Goal: Task Accomplishment & Management: Manage account settings

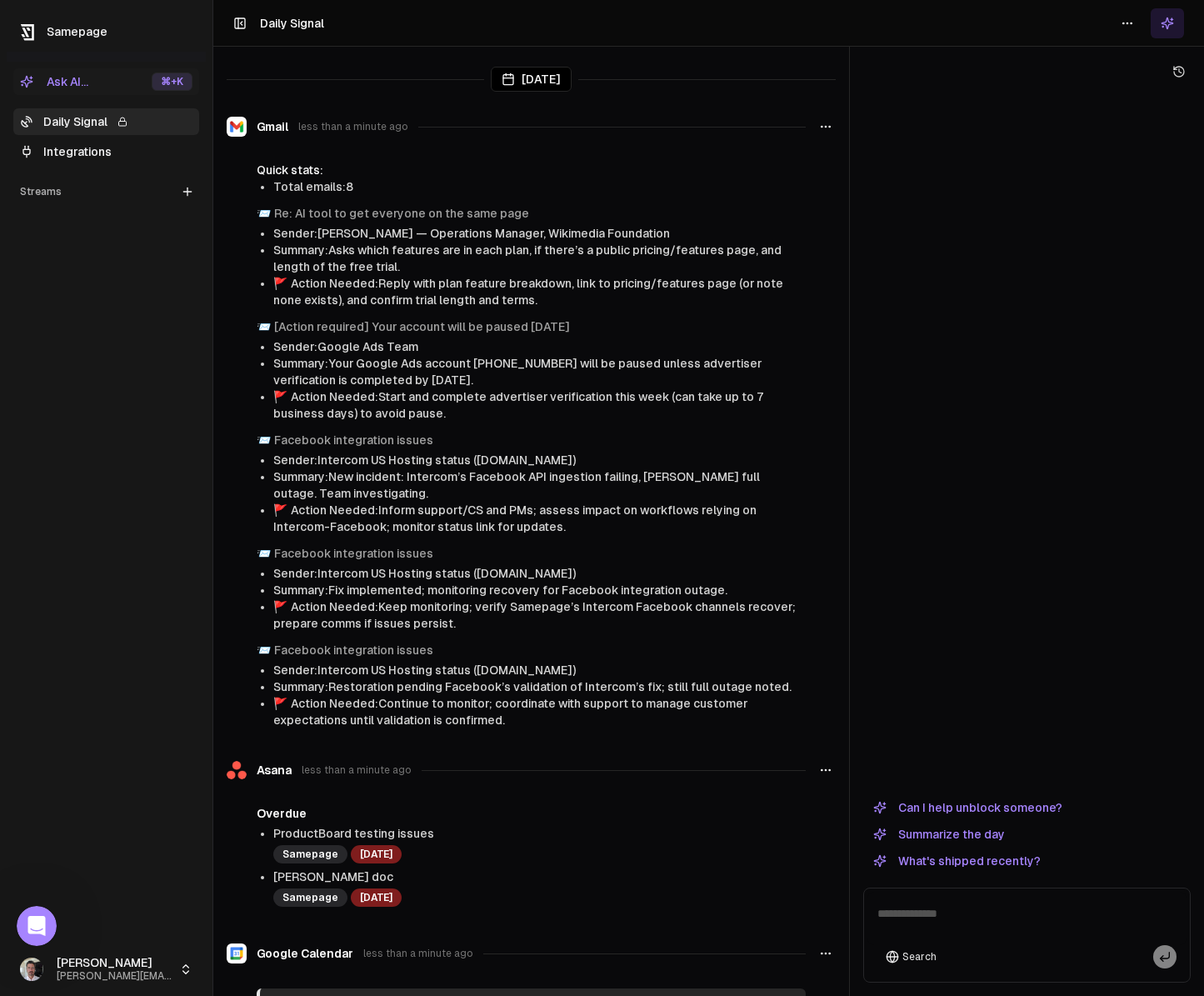
click at [56, 31] on span "Samepage" at bounding box center [77, 31] width 61 height 13
click at [79, 153] on link "Integrations" at bounding box center [106, 151] width 186 height 27
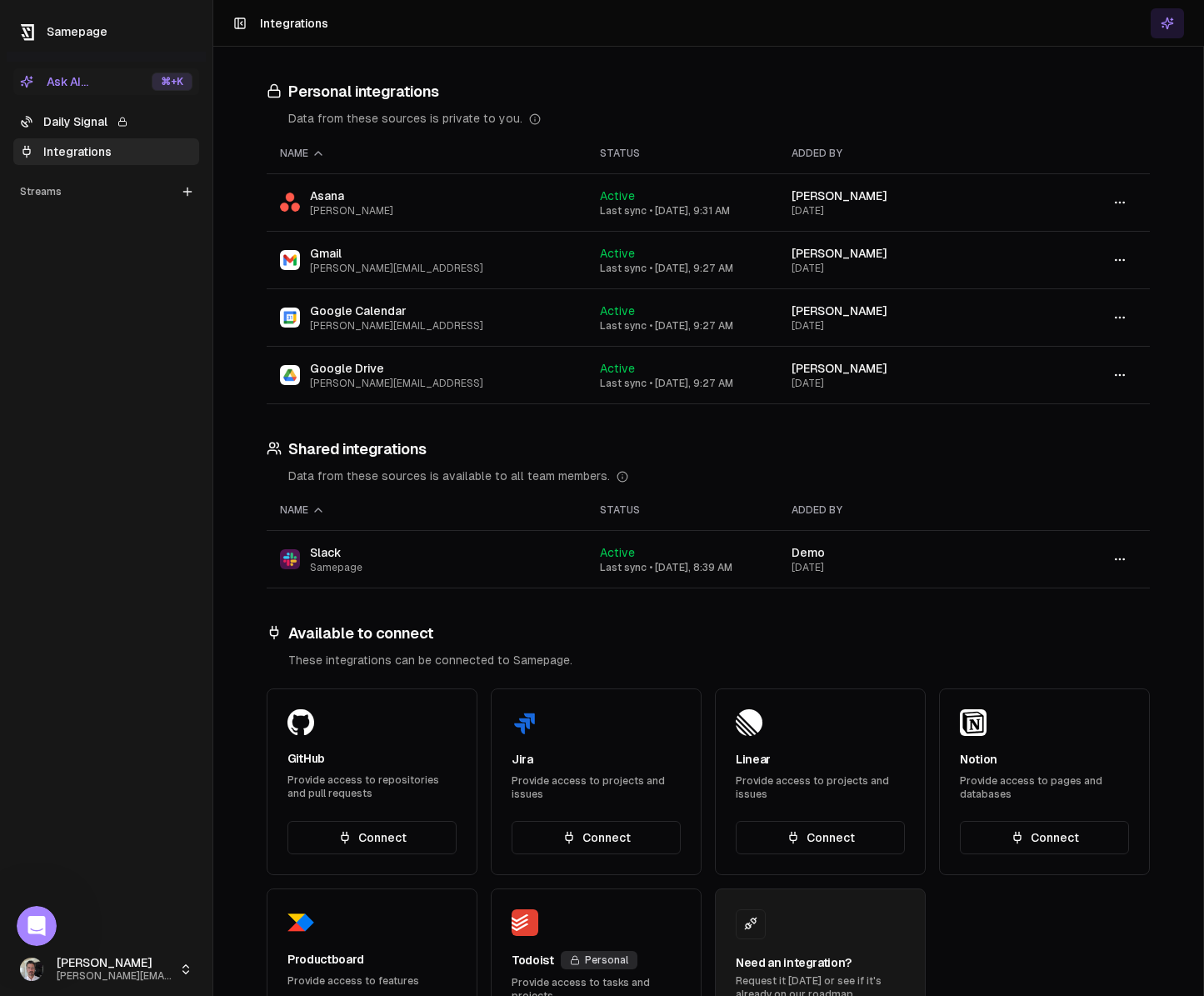
click at [63, 117] on link "Daily Signal" at bounding box center [106, 122] width 186 height 27
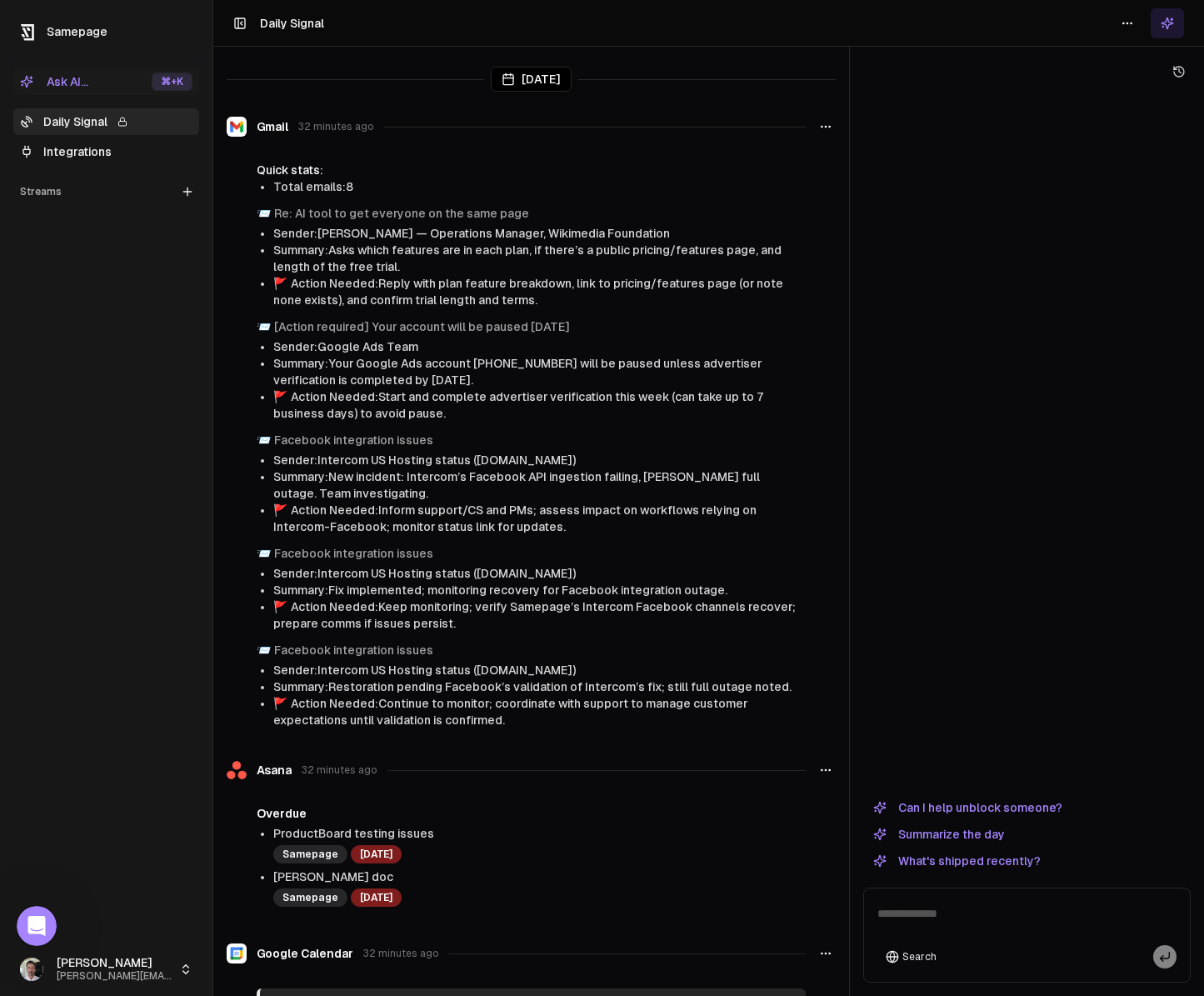
click at [90, 147] on link "Integrations" at bounding box center [106, 151] width 186 height 27
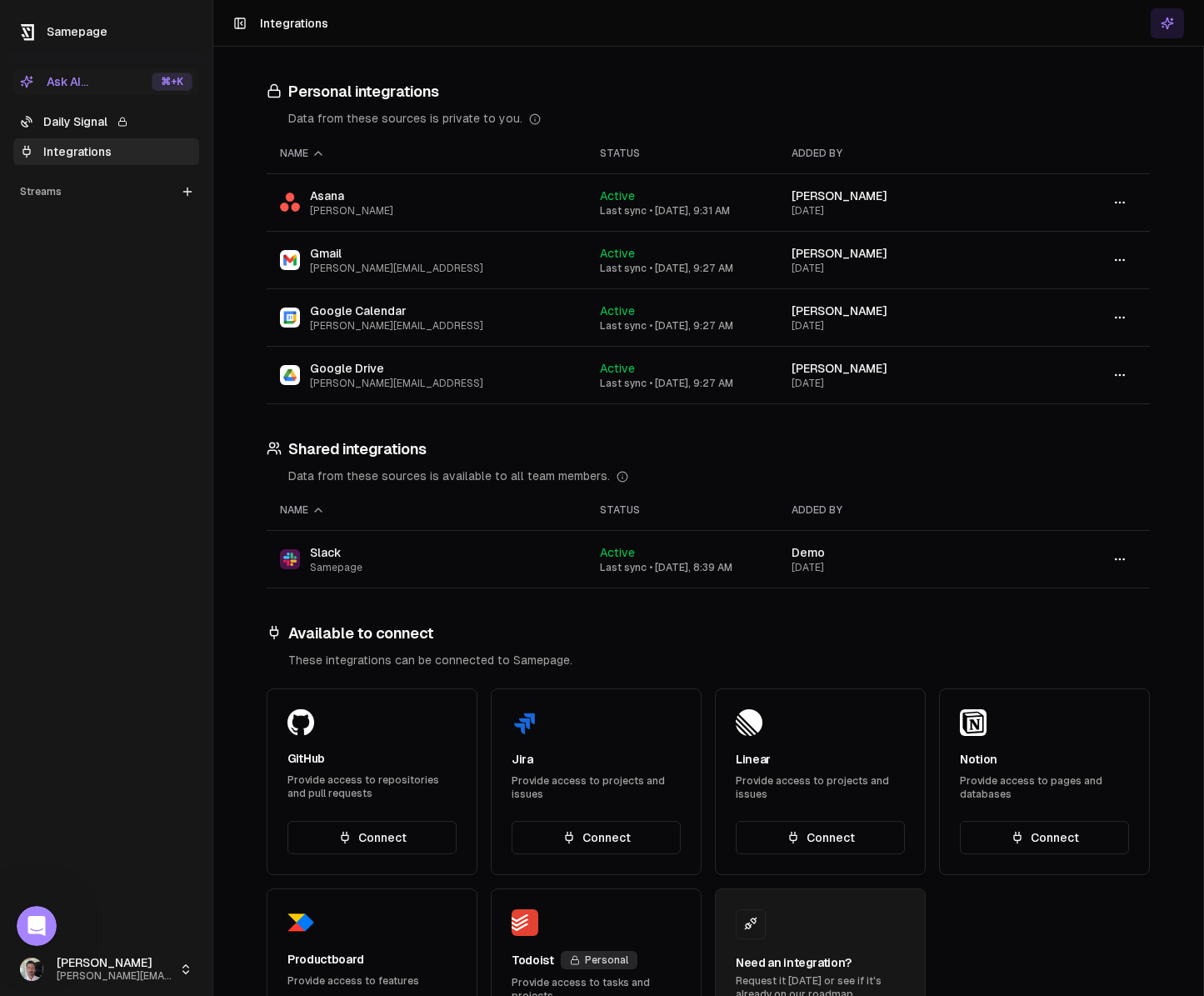
click at [45, 191] on div "Streams" at bounding box center [106, 191] width 186 height 27
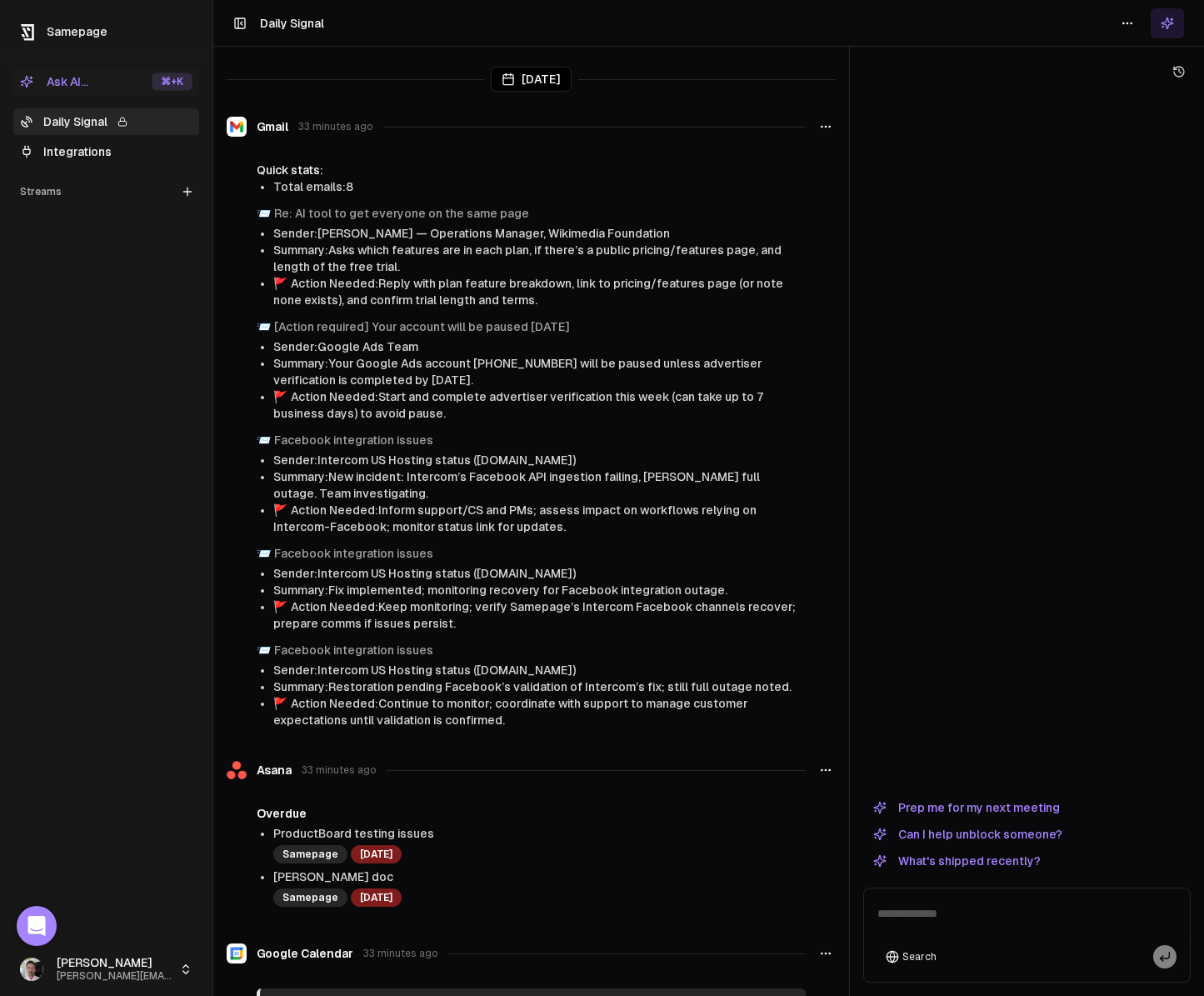
click at [130, 975] on html "Samepage Ask AI... ⌘ +K Daily Signal Integrations Streams Create Stream Paul pa…" at bounding box center [602, 498] width 1204 height 996
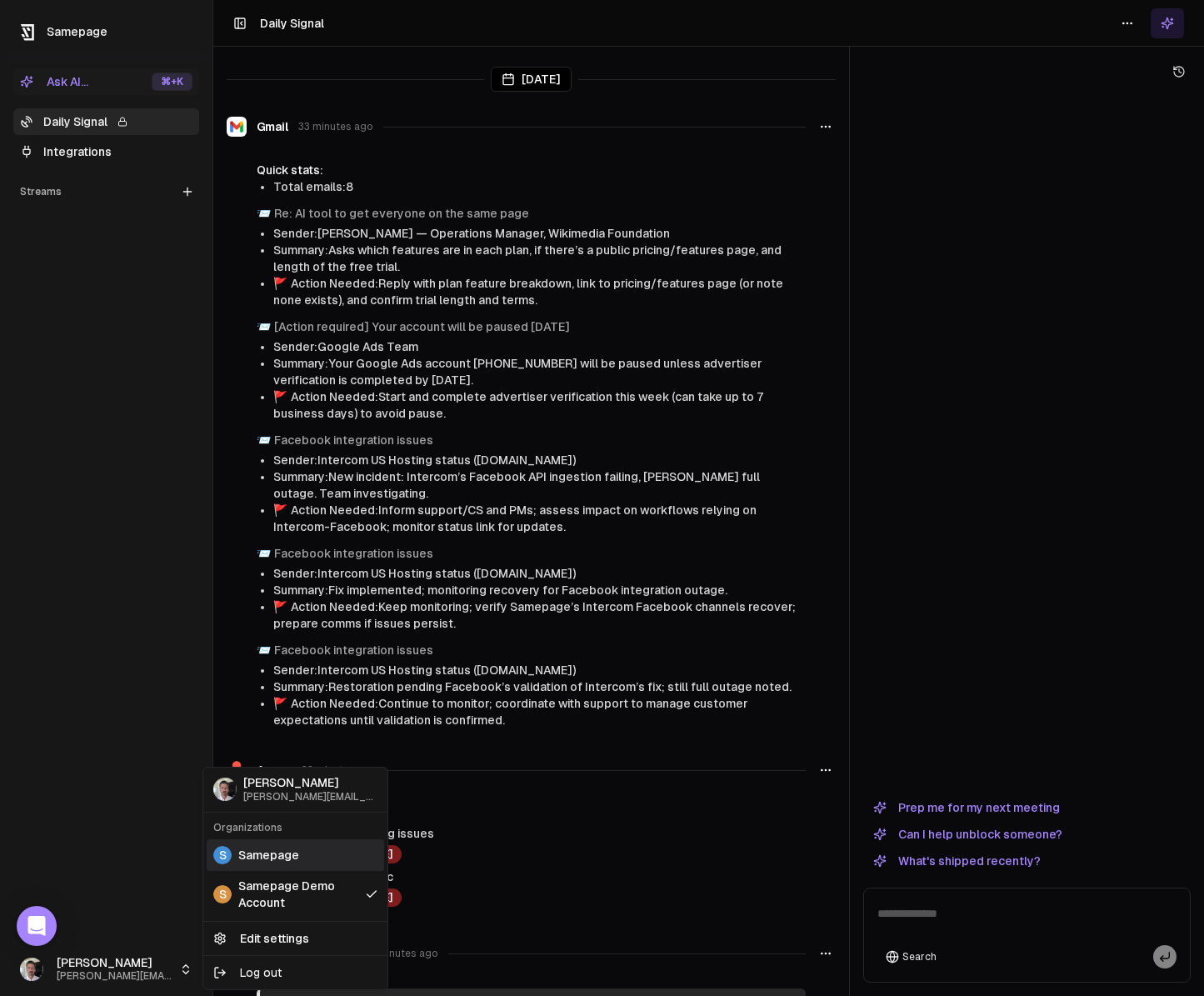
click at [272, 858] on span "Samepage" at bounding box center [269, 854] width 61 height 17
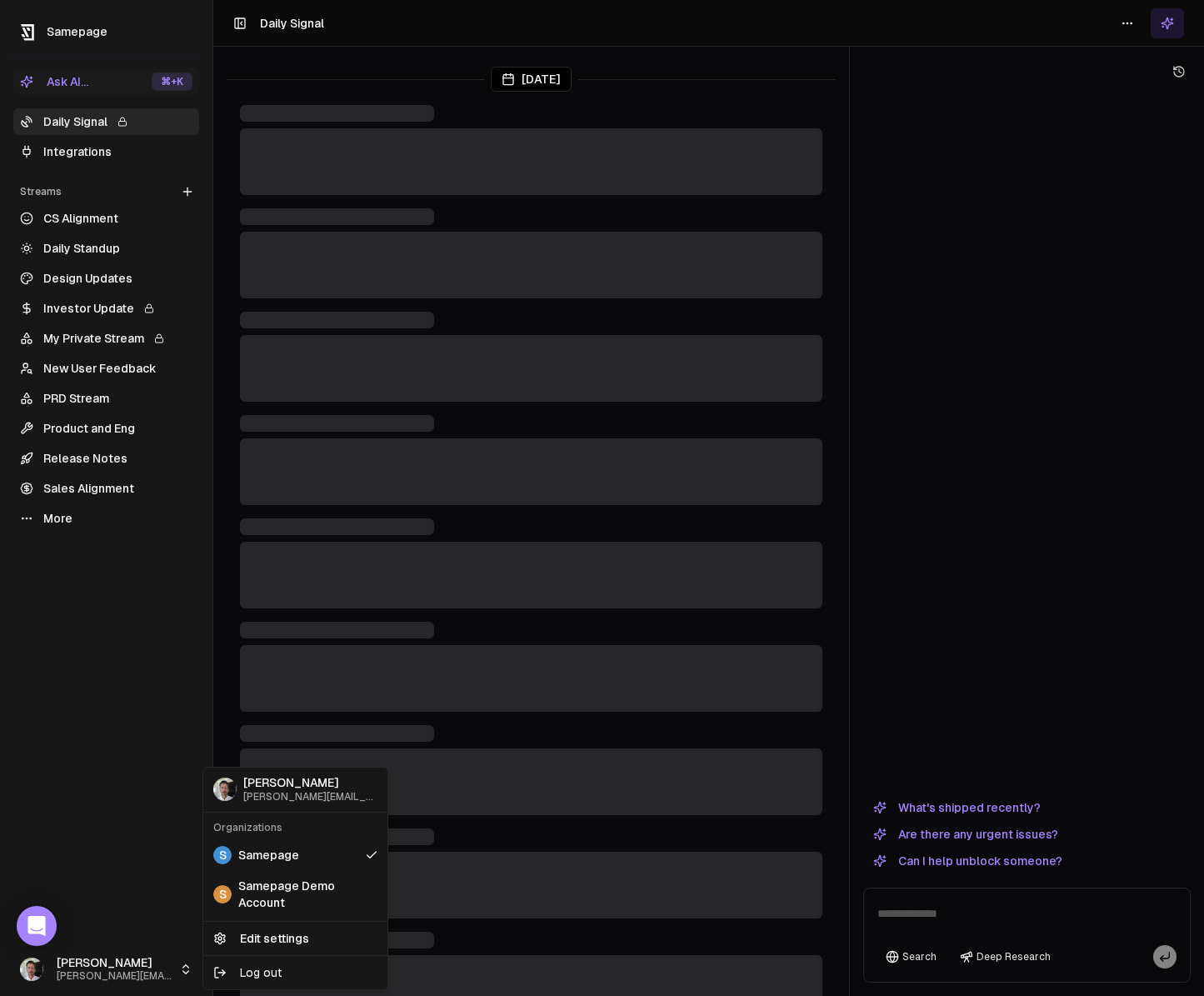
click at [100, 971] on html "Samepage Ask AI... ⌘ +K Daily Signal Integrations Streams Create Stream CS Alig…" at bounding box center [602, 498] width 1204 height 996
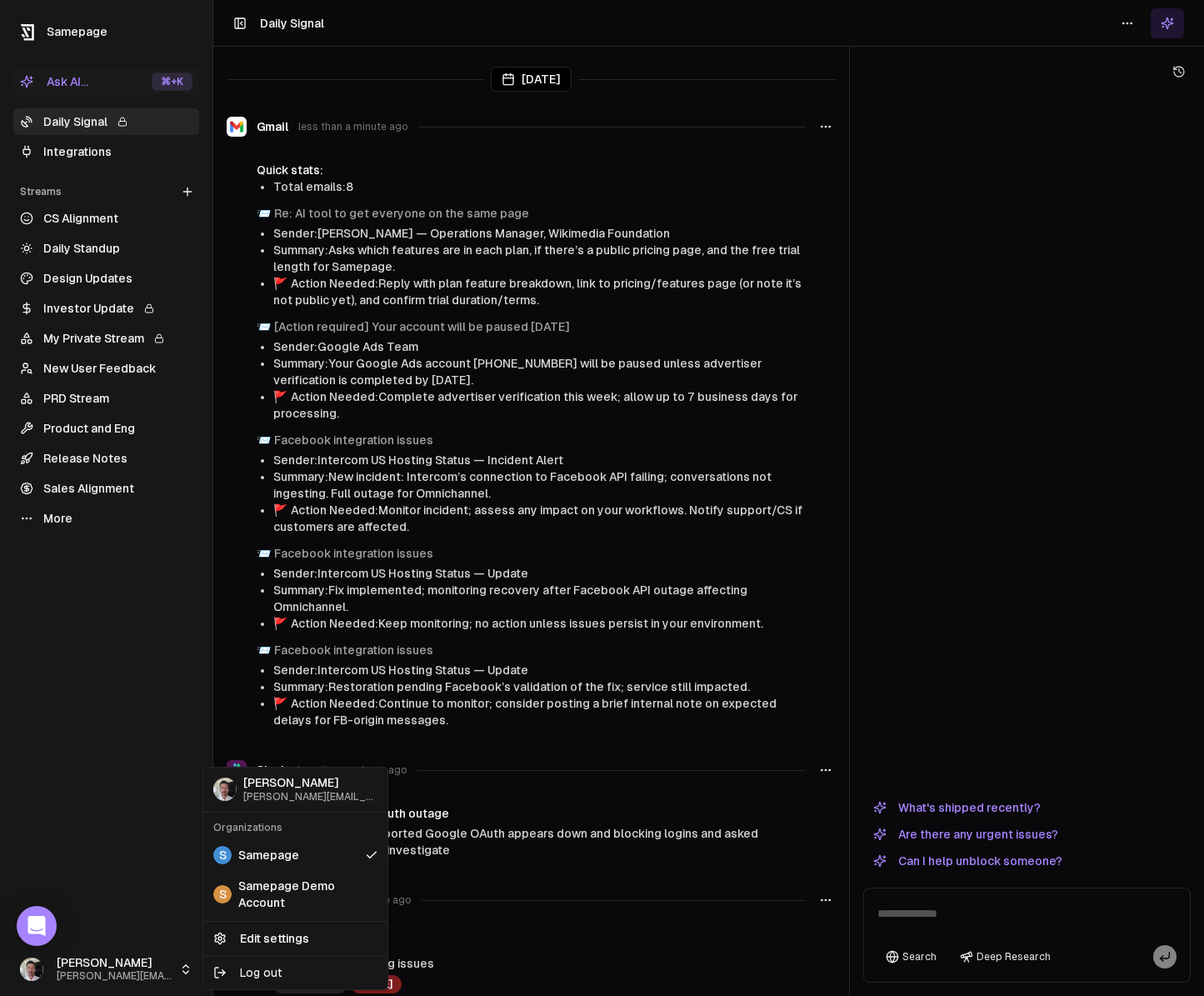
click at [525, 685] on html "Samepage Ask AI... ⌘ +K Daily Signal Integrations Streams Create Stream CS Alig…" at bounding box center [602, 498] width 1204 height 996
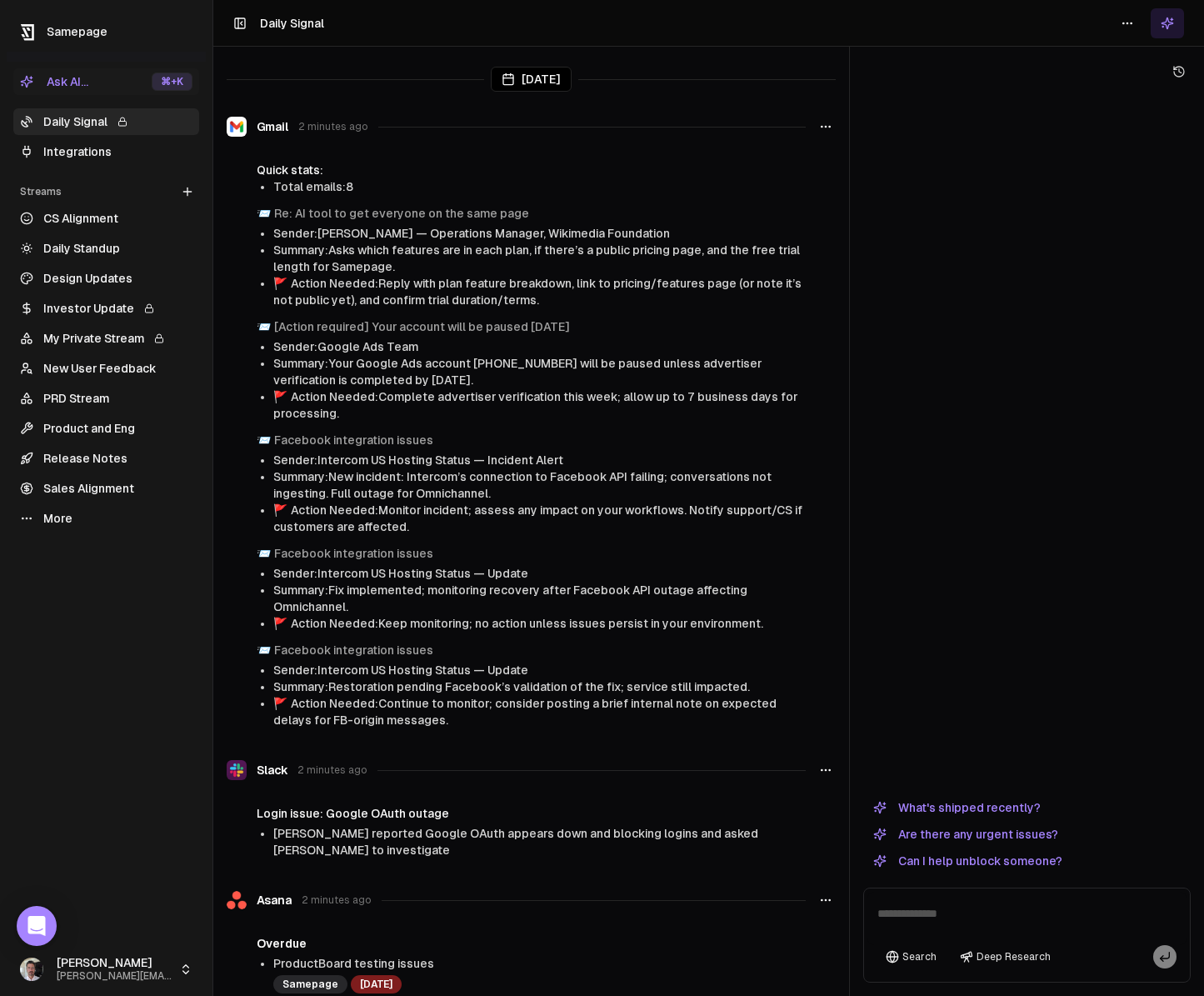
click at [77, 147] on link "Integrations" at bounding box center [106, 151] width 186 height 27
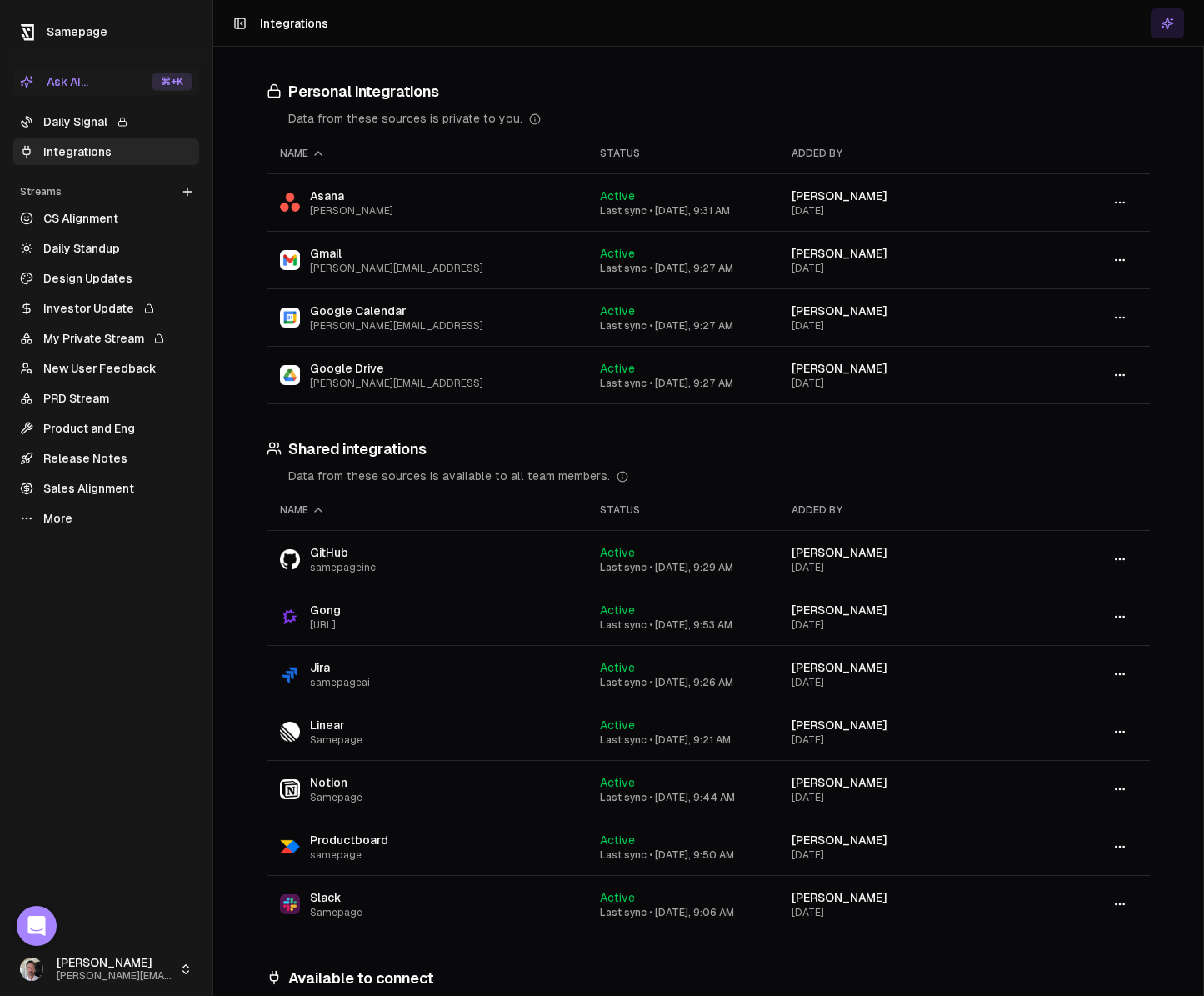
click at [77, 458] on link "Release Notes" at bounding box center [106, 458] width 186 height 27
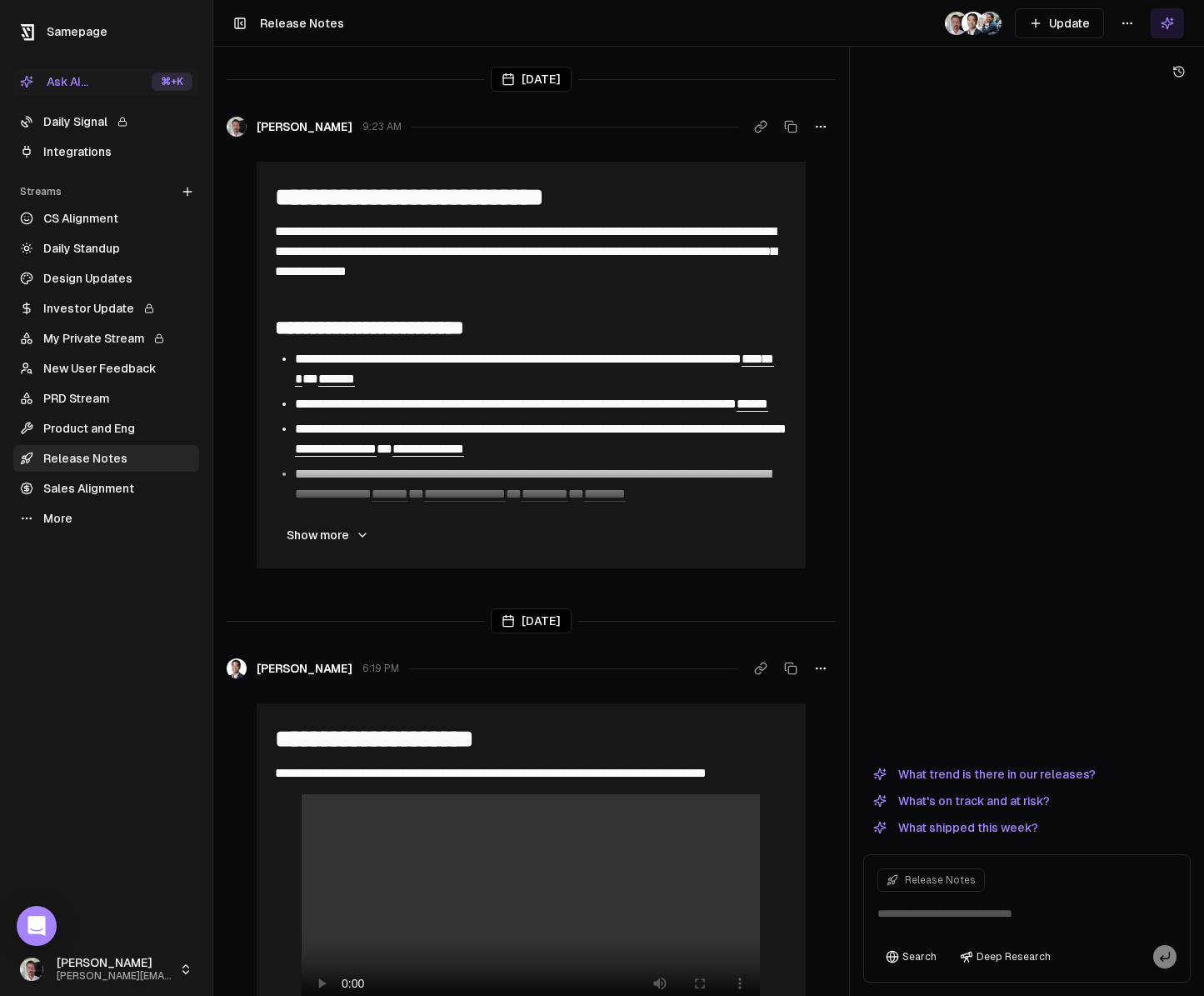
click at [73, 122] on link "Daily Signal" at bounding box center [106, 122] width 186 height 27
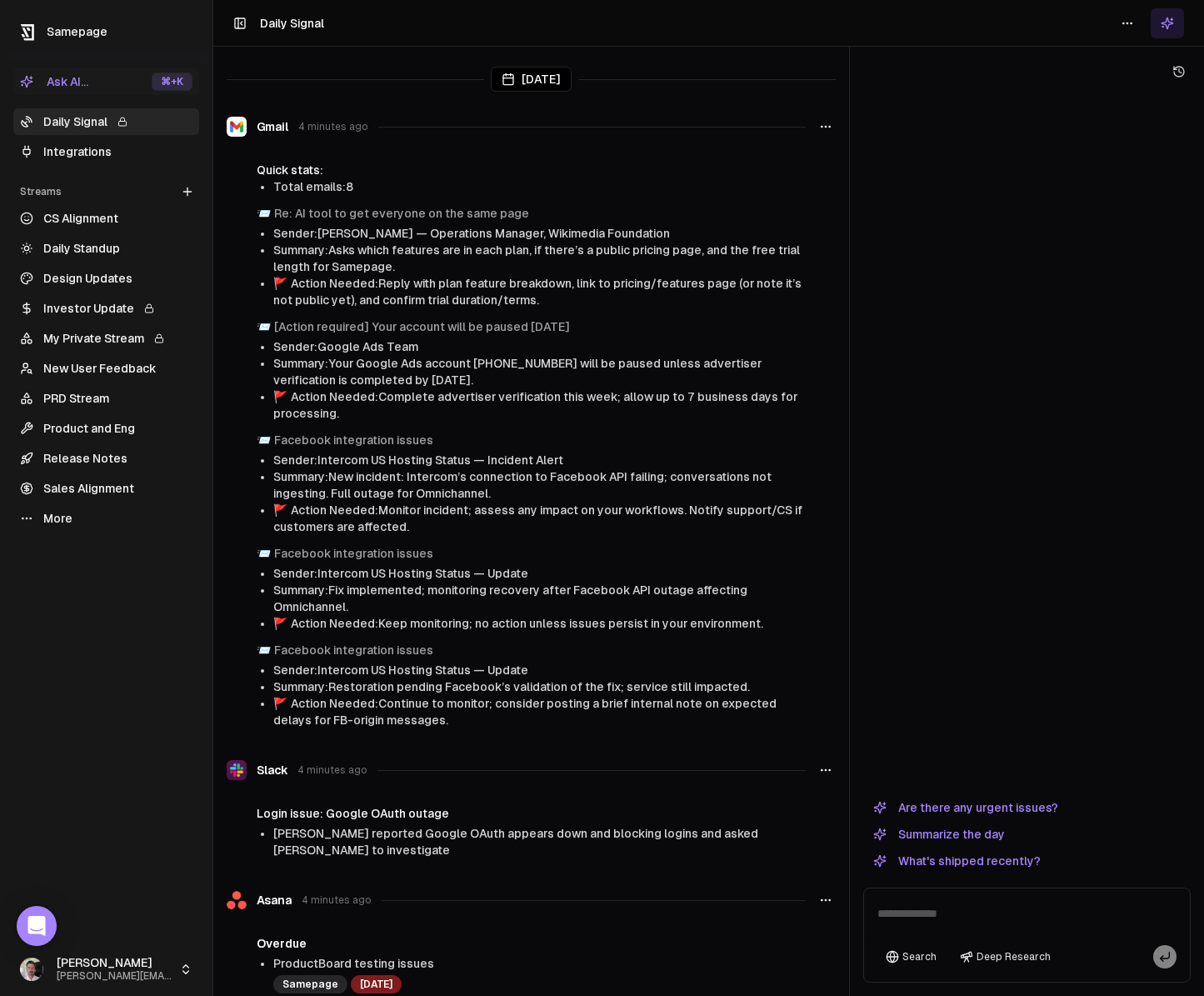
click at [86, 156] on link "Integrations" at bounding box center [106, 151] width 186 height 27
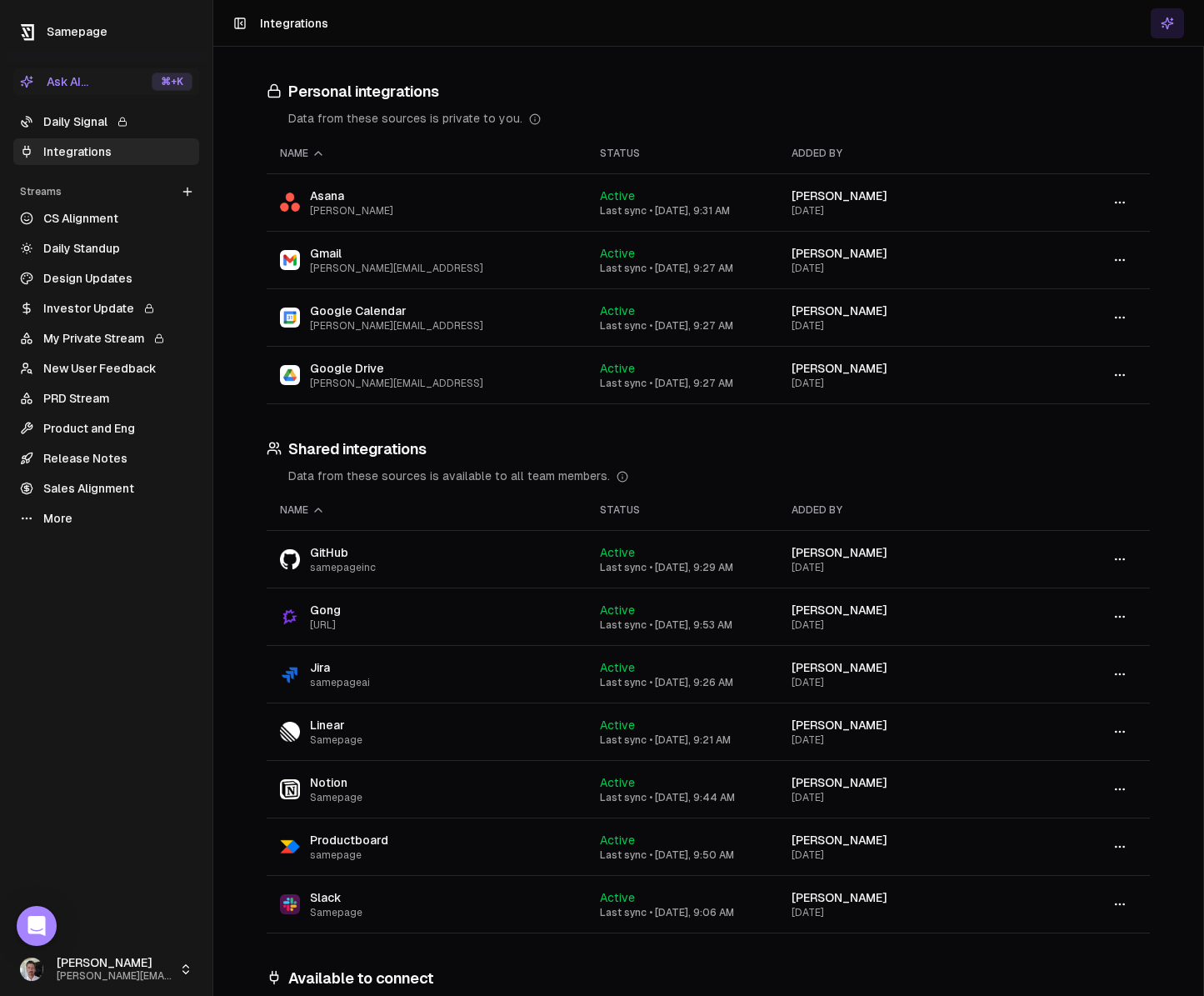
click at [85, 127] on link "Daily Signal" at bounding box center [106, 122] width 186 height 27
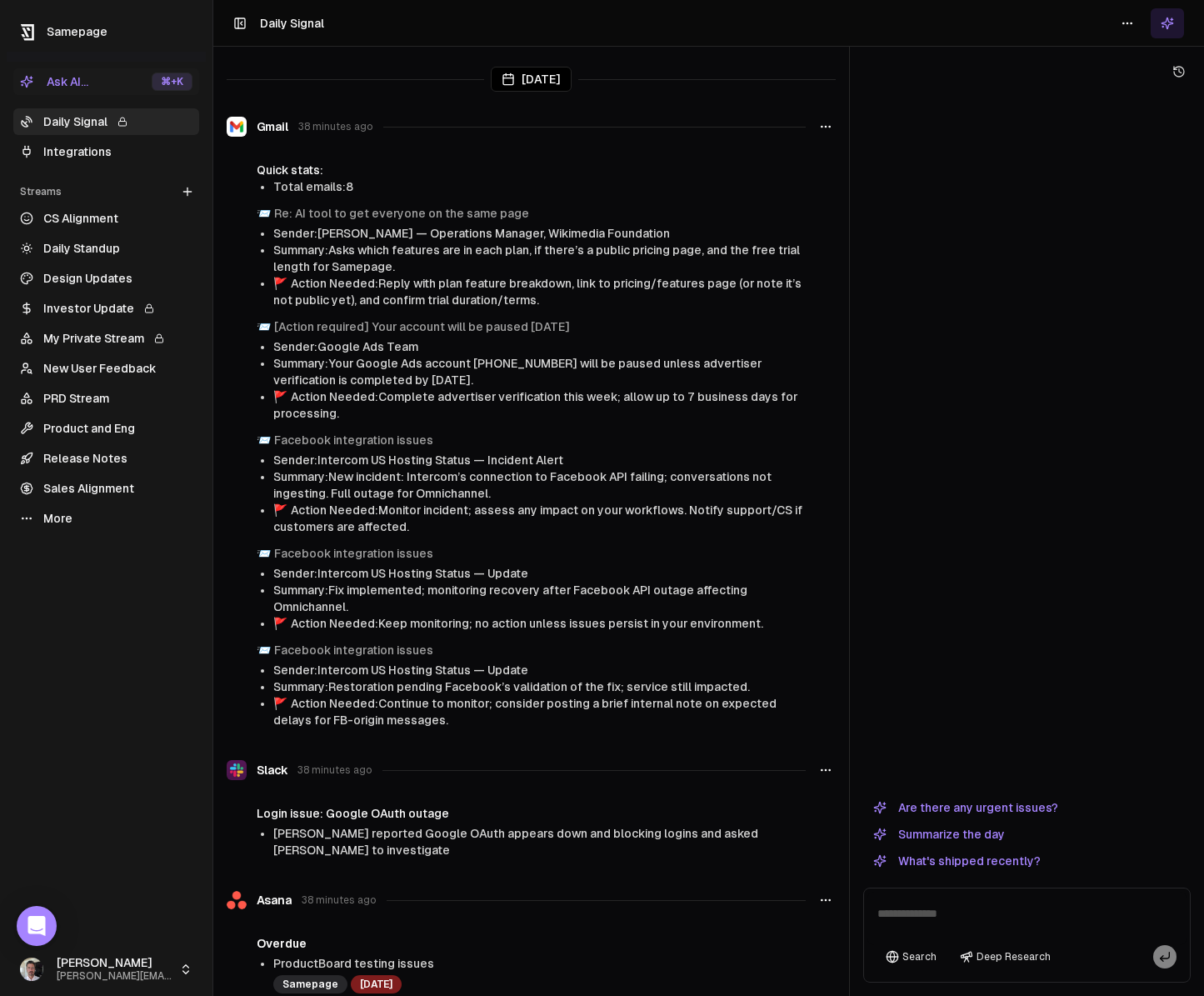
click at [127, 962] on html "Samepage Ask AI... ⌘ +K Daily Signal Integrations Streams Create Stream CS Alig…" at bounding box center [602, 498] width 1204 height 996
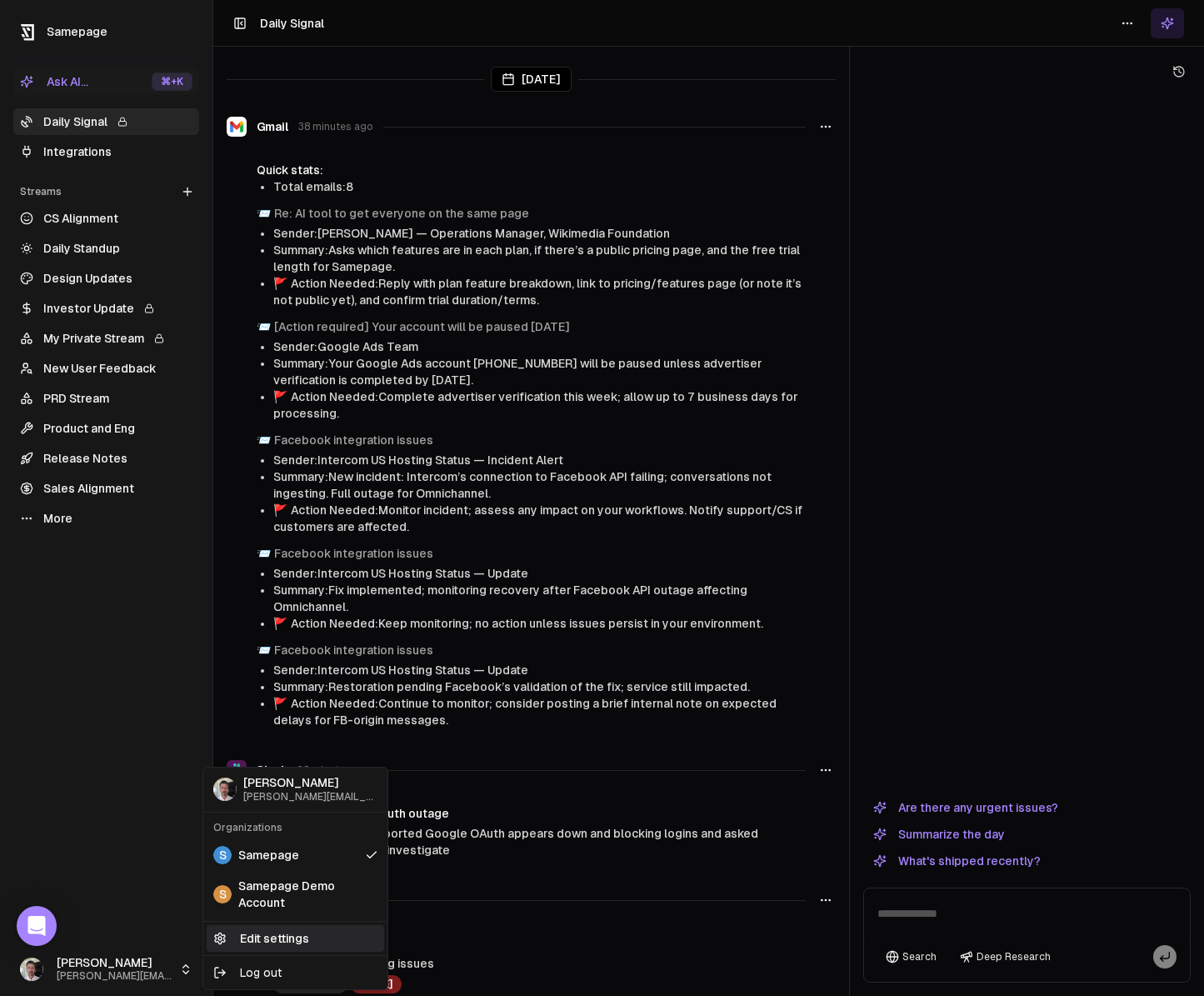
drag, startPoint x: 291, startPoint y: 928, endPoint x: 321, endPoint y: 939, distance: 32.0
click at [292, 928] on link "Edit settings" at bounding box center [296, 938] width 177 height 27
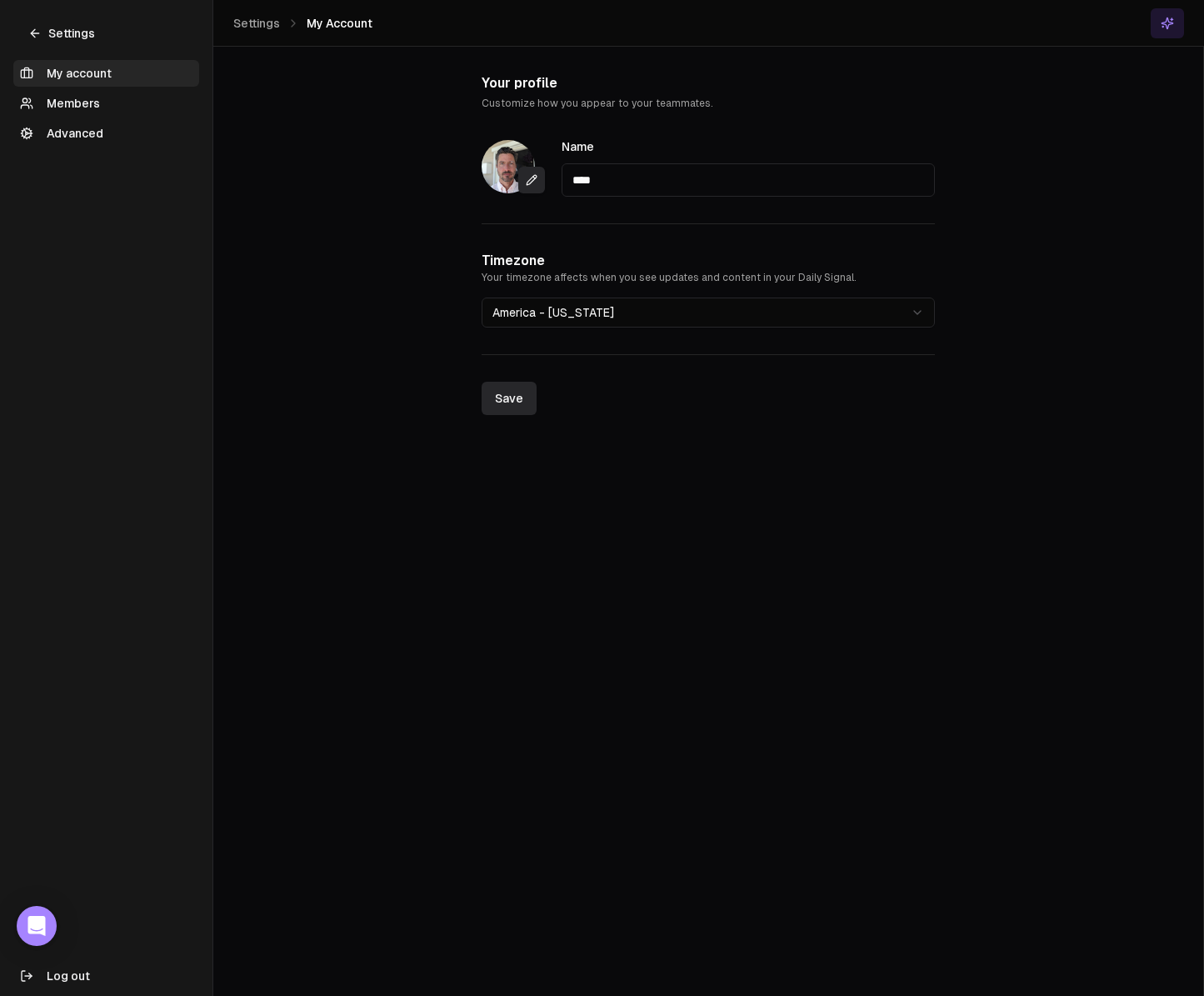
click at [398, 399] on main "**********" at bounding box center [708, 498] width 990 height 996
